Goal: Information Seeking & Learning: Learn about a topic

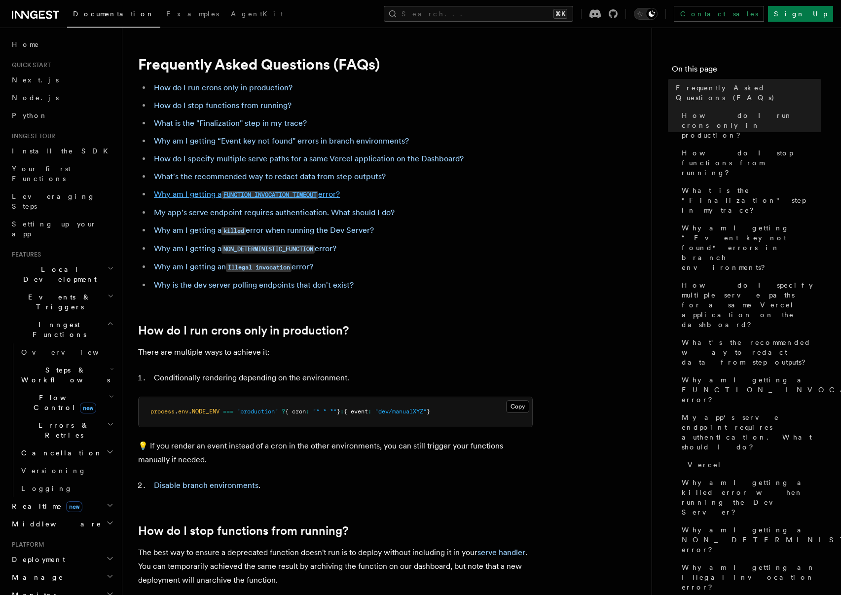
click at [258, 191] on code "FUNCTION_INVOCATION_TIMEOUT" at bounding box center [269, 195] width 97 height 8
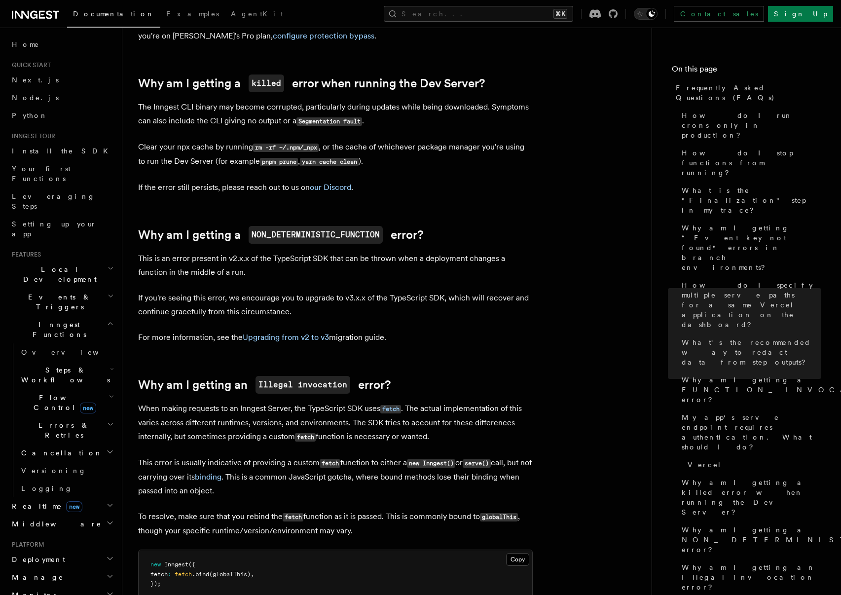
scroll to position [1599, 0]
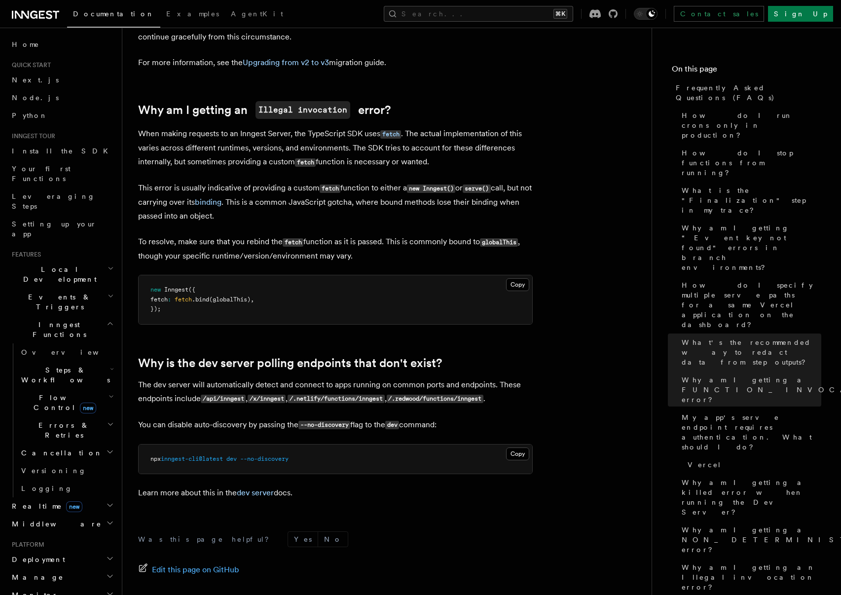
click at [377, 183] on p "This error is usually indicative of providing a custom fetch function to either…" at bounding box center [335, 202] width 394 height 42
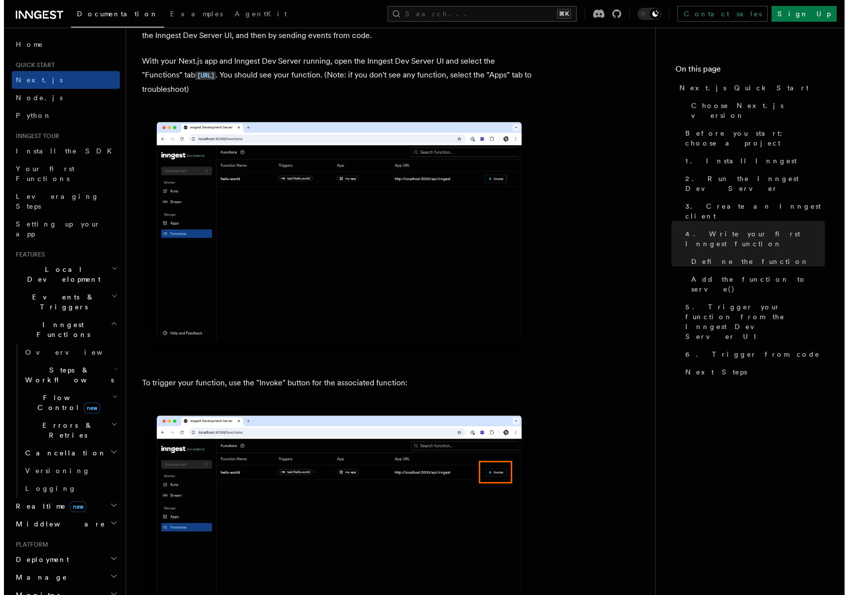
scroll to position [2382, 0]
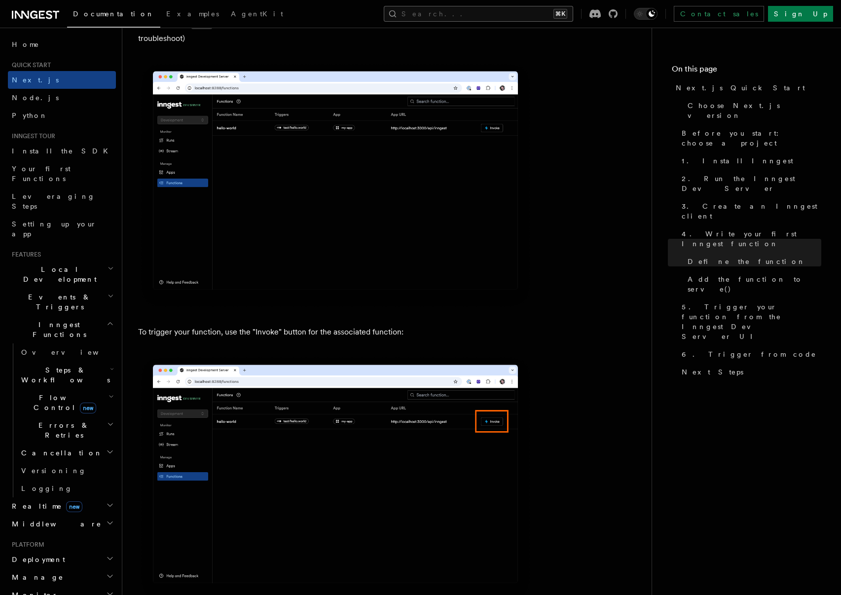
click at [483, 14] on button "Search... ⌘K" at bounding box center [478, 14] width 189 height 16
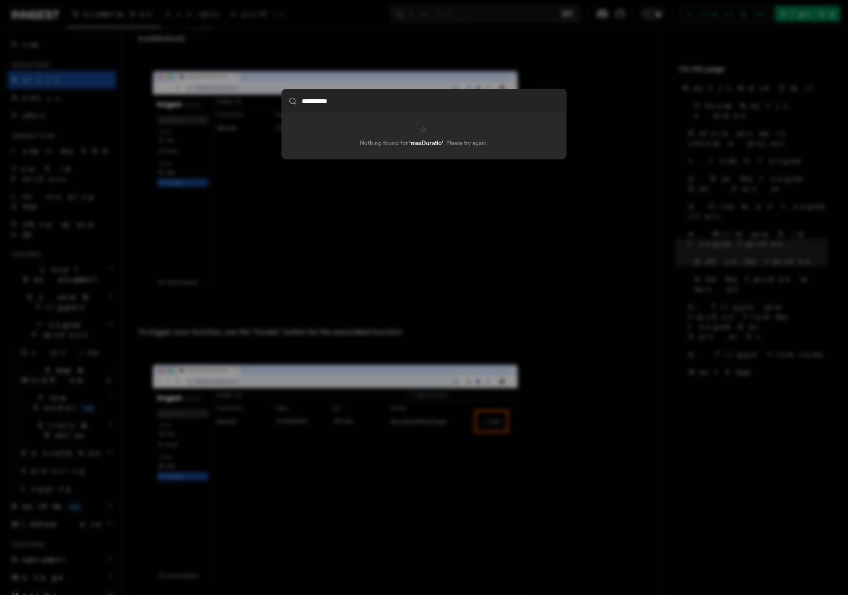
type input "**********"
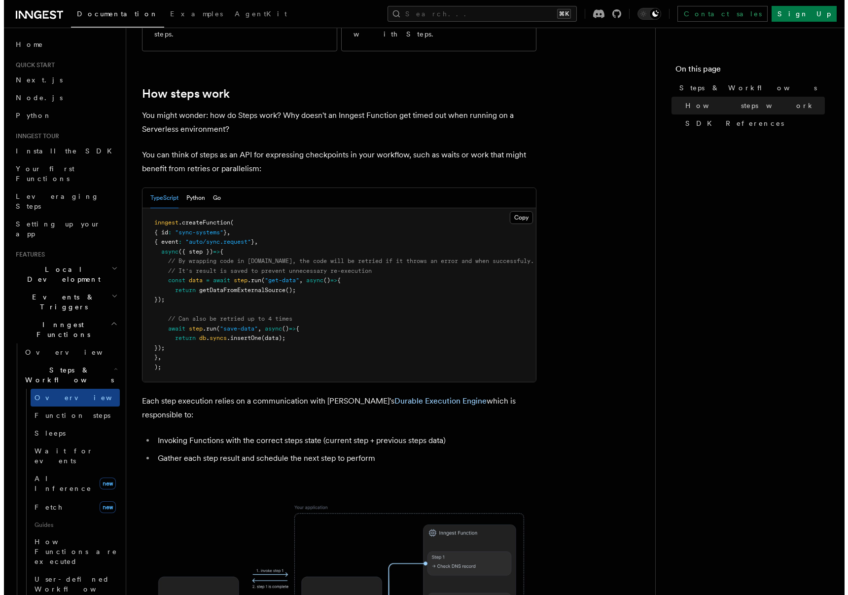
scroll to position [743, 0]
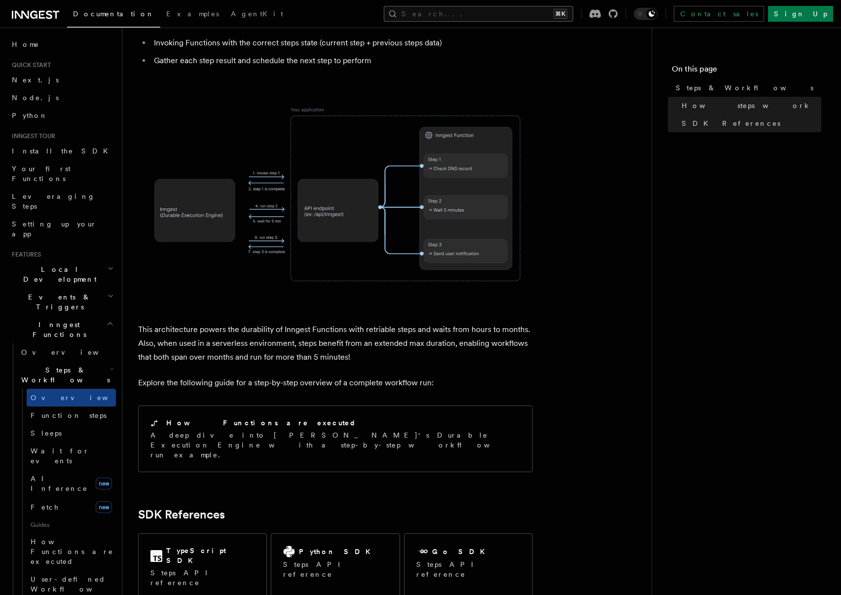
click at [501, 6] on button "Search... ⌘K" at bounding box center [478, 14] width 189 height 16
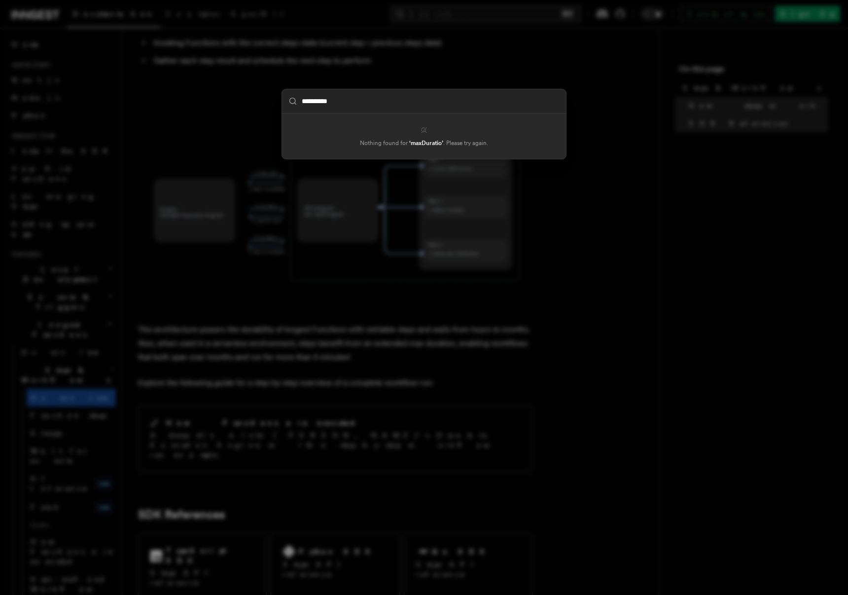
type input "**********"
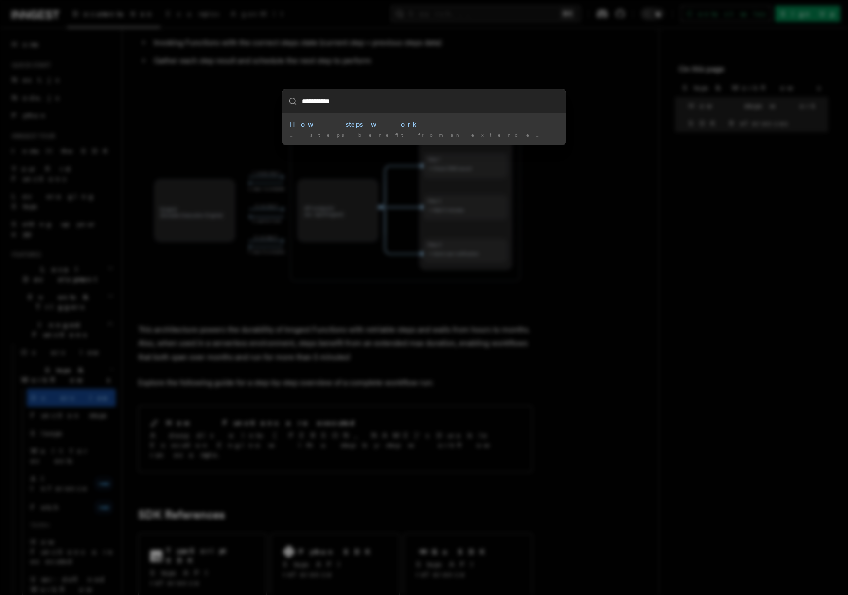
click at [326, 133] on div "… steps benefit from an extended max duration , enabling workflows that …" at bounding box center [424, 134] width 268 height 7
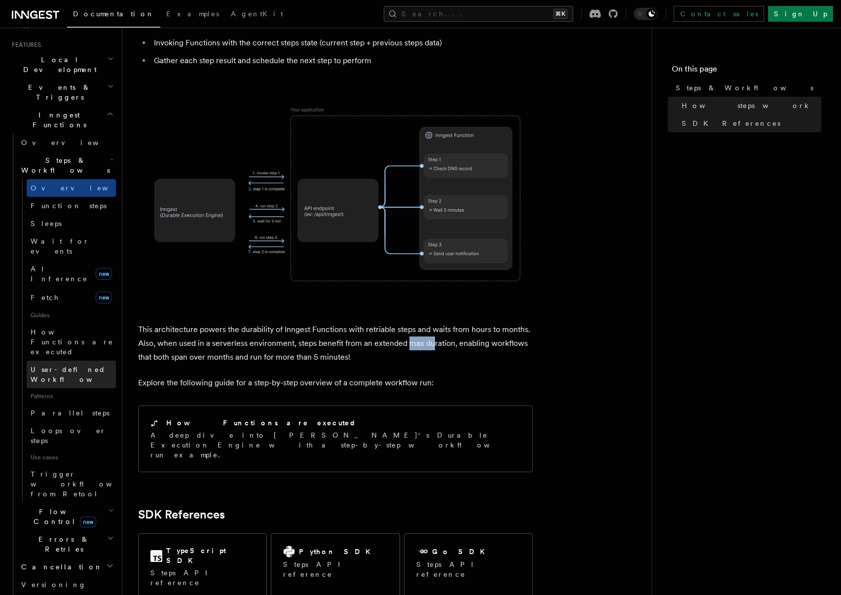
scroll to position [260, 0]
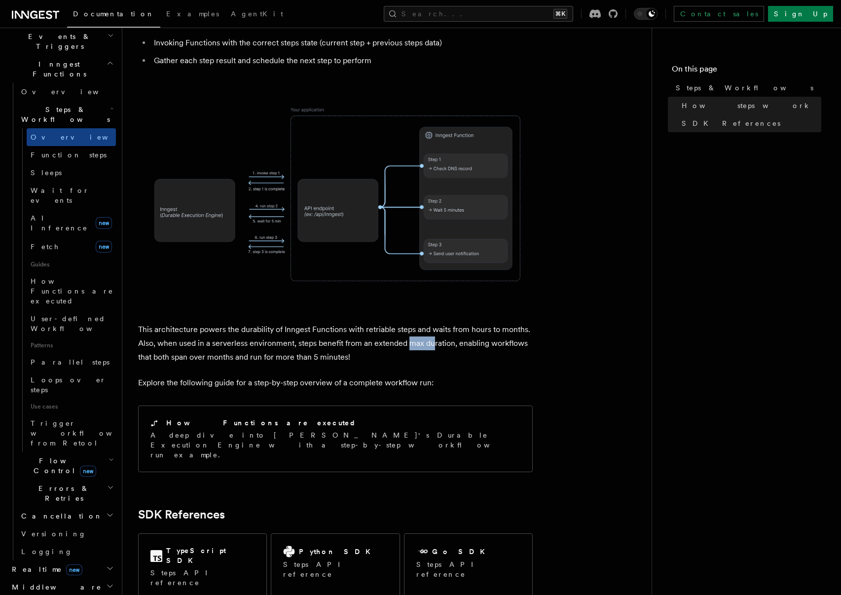
click at [60, 456] on span "Flow Control new" at bounding box center [62, 466] width 91 height 20
click at [69, 479] on link "Overview" at bounding box center [71, 488] width 89 height 18
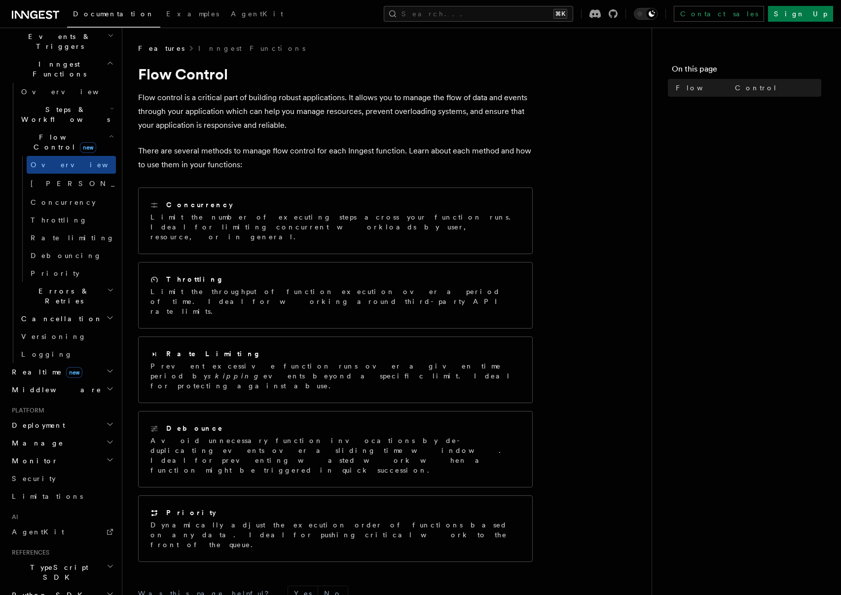
click at [520, 71] on h1 "Flow Control" at bounding box center [335, 74] width 394 height 18
